Goal: Task Accomplishment & Management: Use online tool/utility

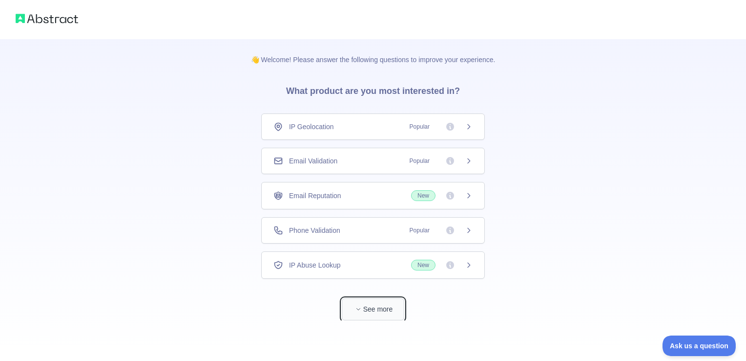
click at [377, 302] on button "See more" at bounding box center [373, 309] width 63 height 22
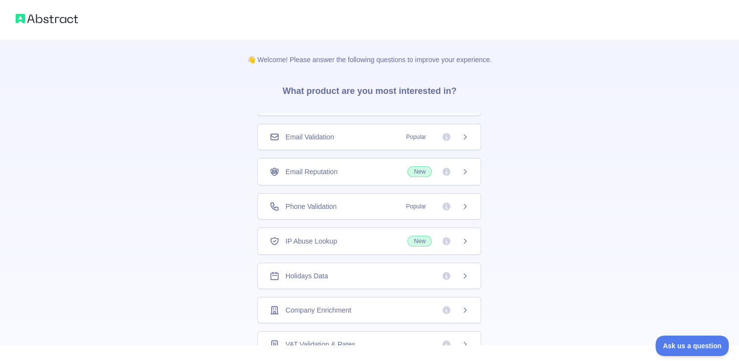
scroll to position [35, 0]
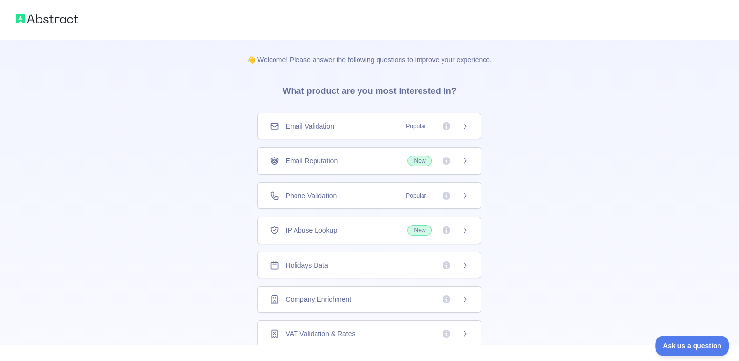
click at [247, 173] on div "👋 Welcome! Please answer the following questions to improve your experience. Wh…" at bounding box center [370, 310] width 276 height 543
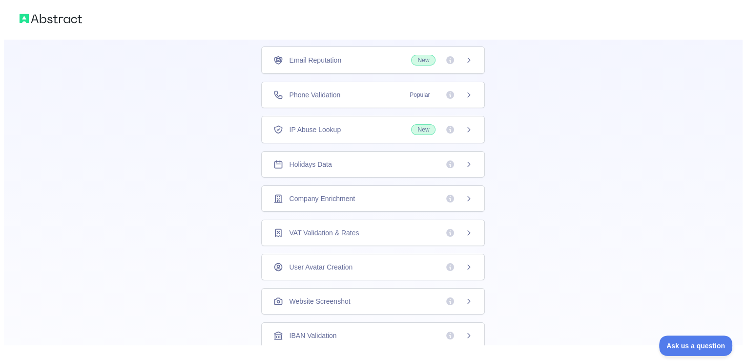
scroll to position [0, 0]
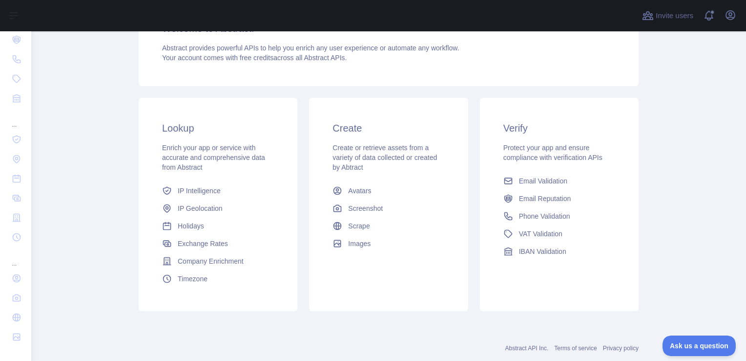
scroll to position [126, 0]
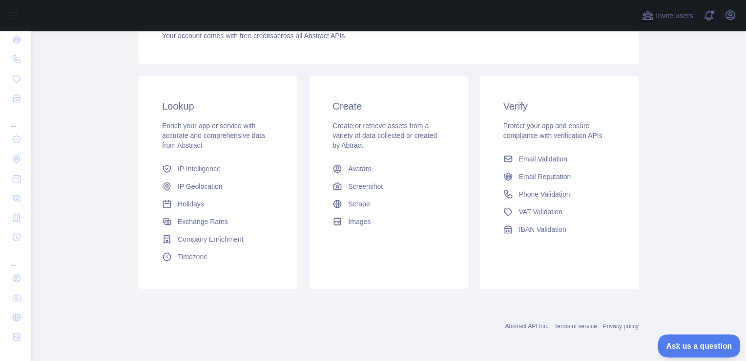
click at [686, 343] on span "Ask us a question" at bounding box center [694, 343] width 73 height 7
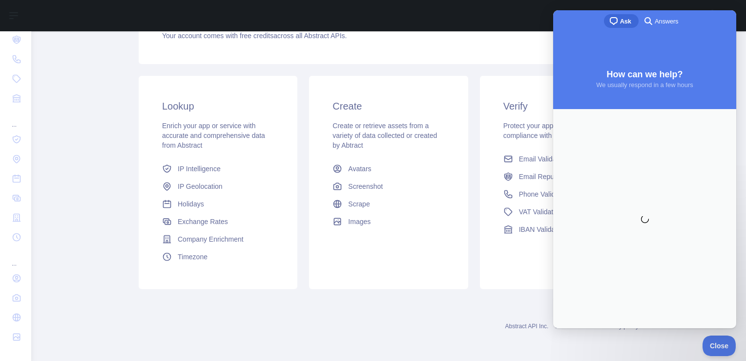
scroll to position [0, 0]
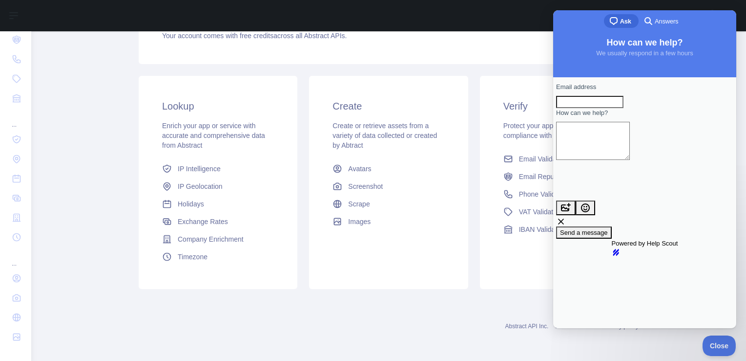
click at [496, 84] on div "Verify Protect your app and ensure compliance with verification APIs Email Vali…" at bounding box center [559, 169] width 159 height 186
click at [546, 78] on div "Verify Protect your app and ensure compliance with verification APIs Email Vali…" at bounding box center [559, 169] width 159 height 186
click at [712, 340] on span "Close" at bounding box center [717, 343] width 33 height 7
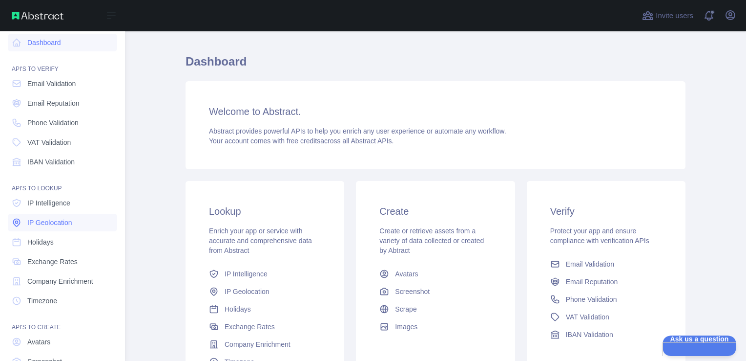
scroll to position [6, 0]
click at [27, 41] on link "Dashboard" at bounding box center [62, 42] width 109 height 18
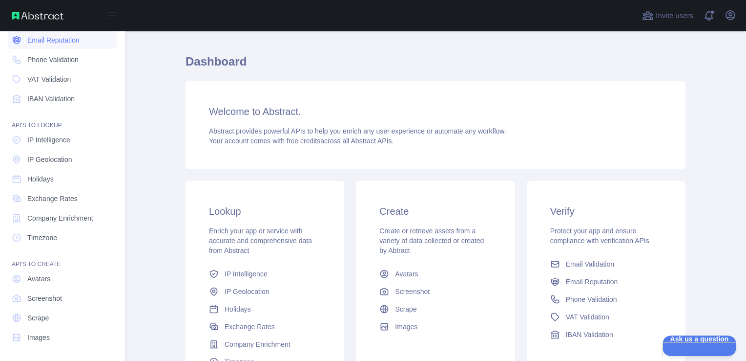
scroll to position [69, 0]
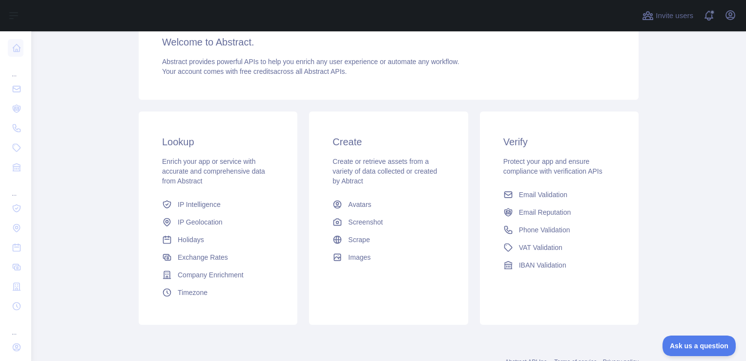
scroll to position [91, 0]
click at [519, 198] on span "Email Validation" at bounding box center [543, 194] width 48 height 10
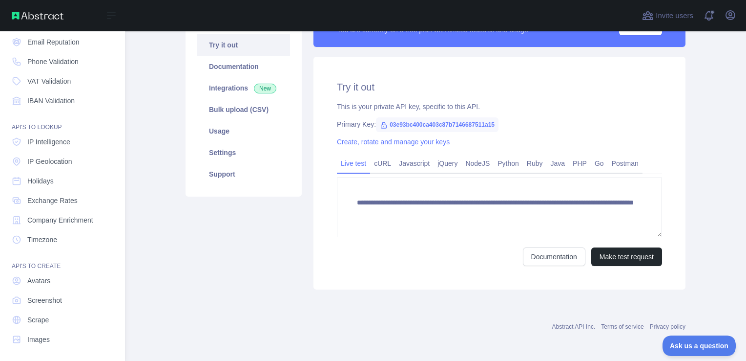
scroll to position [69, 0]
click at [64, 222] on link "Company Enrichment" at bounding box center [62, 218] width 109 height 18
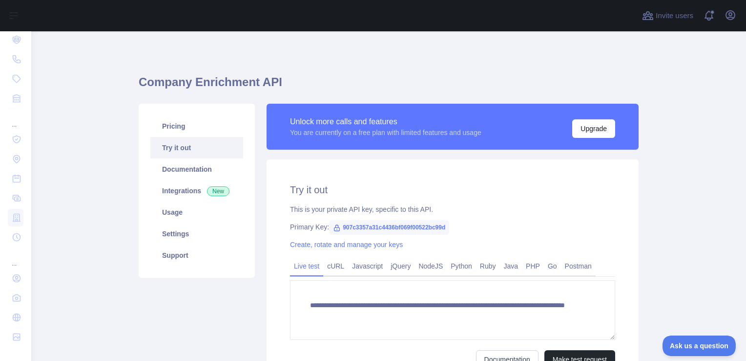
click at [333, 228] on icon at bounding box center [337, 228] width 8 height 8
drag, startPoint x: 330, startPoint y: 228, endPoint x: 361, endPoint y: 253, distance: 40.3
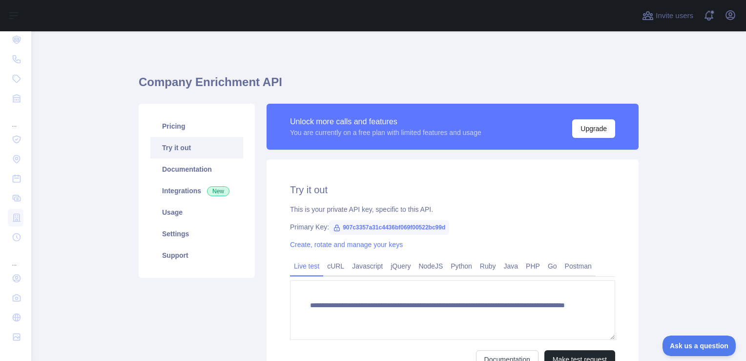
click at [361, 253] on div "**********" at bounding box center [453, 275] width 372 height 233
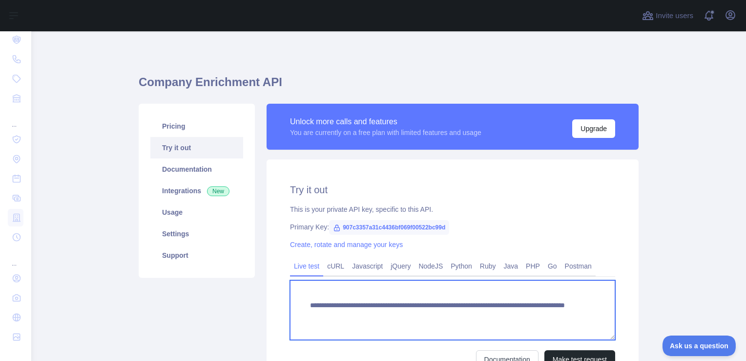
drag, startPoint x: 516, startPoint y: 317, endPoint x: 307, endPoint y: 309, distance: 209.7
click at [307, 309] on textarea "**********" at bounding box center [452, 310] width 325 height 60
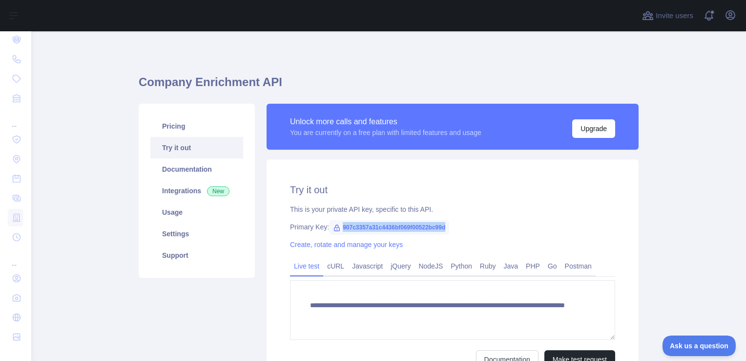
drag, startPoint x: 440, startPoint y: 229, endPoint x: 334, endPoint y: 226, distance: 106.0
click at [334, 226] on span "907c3357a31c4436bf069f00522bc99d" at bounding box center [389, 227] width 120 height 15
copy span "907c3357a31c4436bf069f00522bc99d"
